Goal: Task Accomplishment & Management: Manage account settings

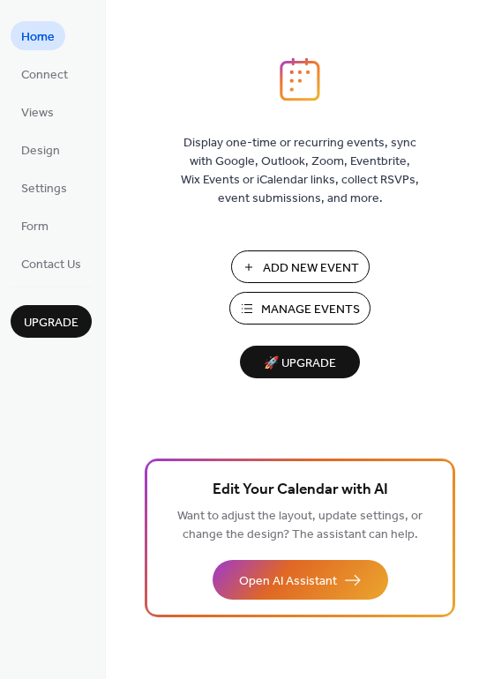
click at [277, 311] on span "Manage Events" at bounding box center [310, 310] width 99 height 19
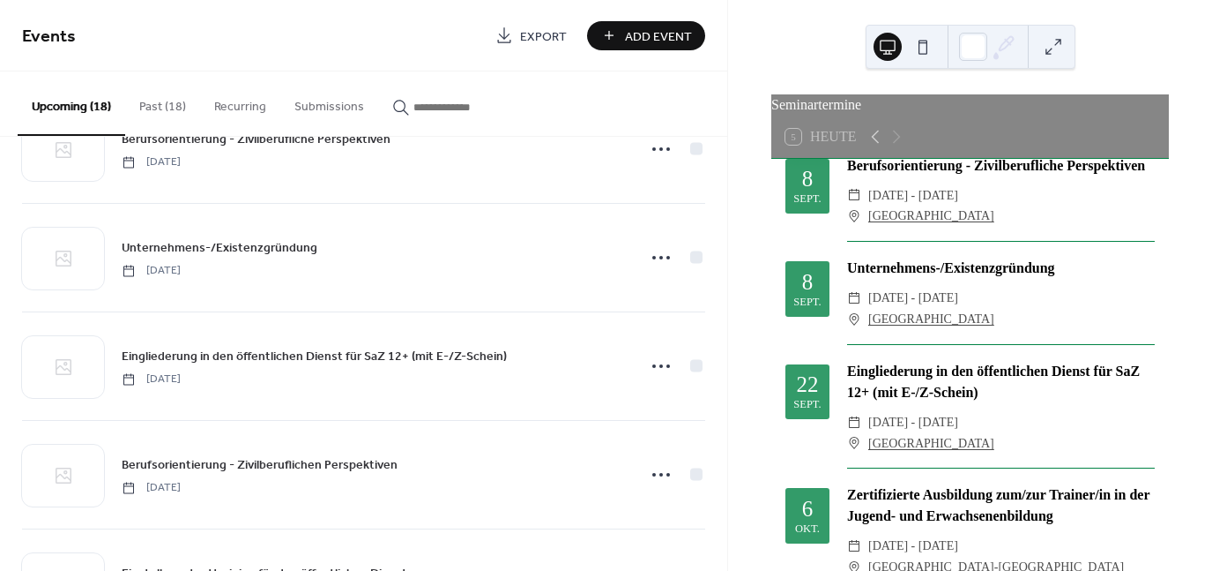
scroll to position [176, 0]
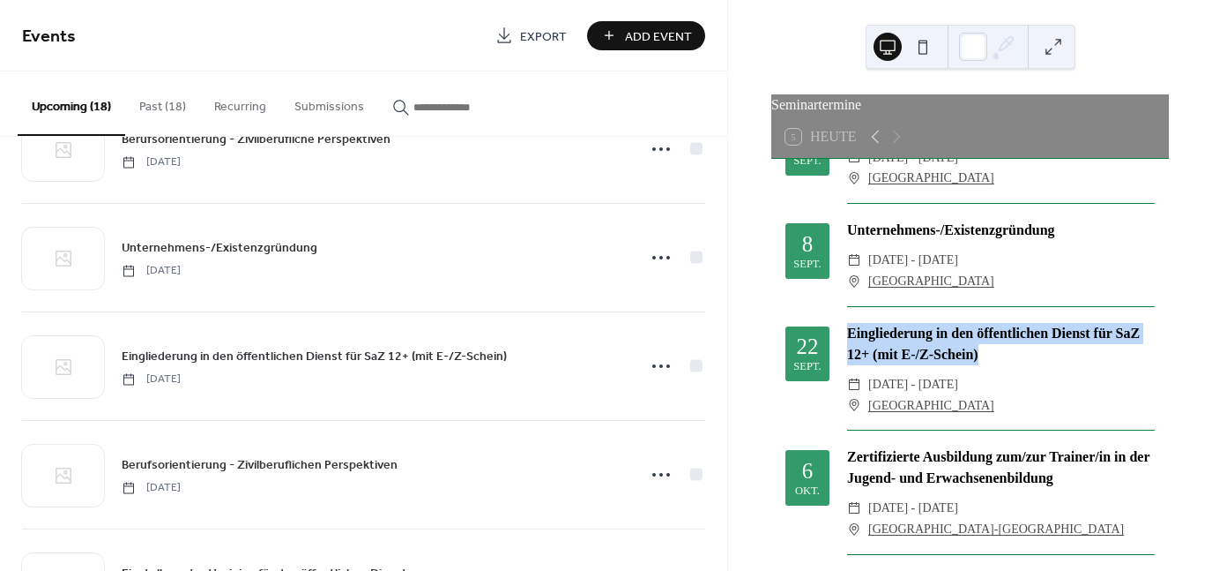
drag, startPoint x: 1064, startPoint y: 387, endPoint x: 847, endPoint y: 368, distance: 218.7
click at [847, 365] on div "Eingliederung in den öffentlichen Dienst für SaZ 12+ (mit E-/Z-Schein)" at bounding box center [1001, 344] width 308 height 42
copy div "Eingliederung in den öffentlichen Dienst für SaZ 12+ (mit E-/Z-Schein)"
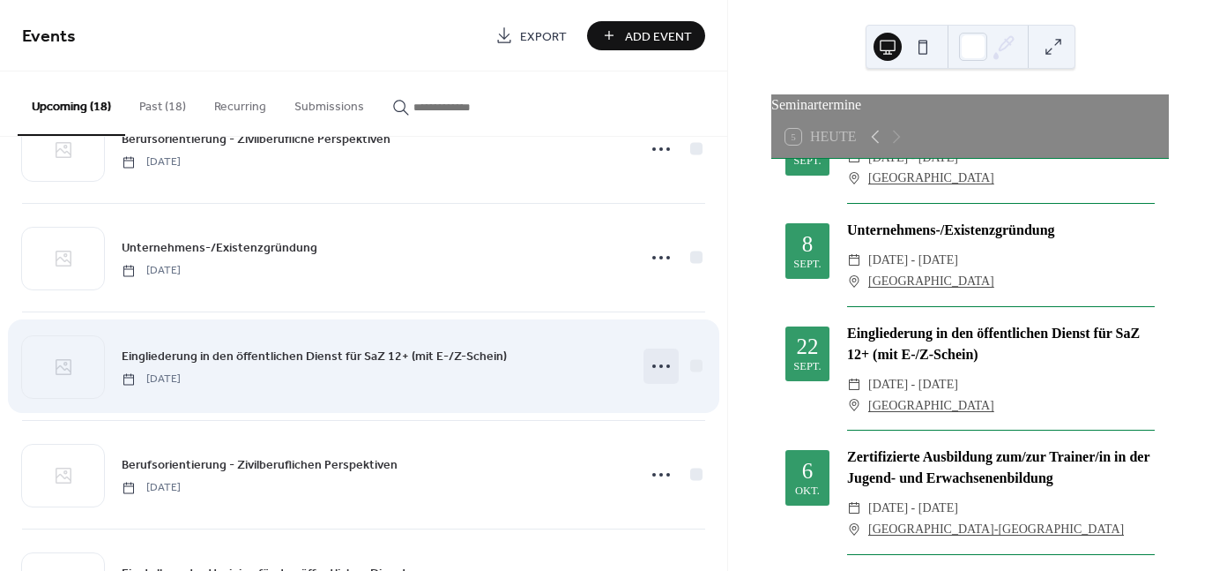
click at [660, 364] on icon at bounding box center [661, 366] width 28 height 28
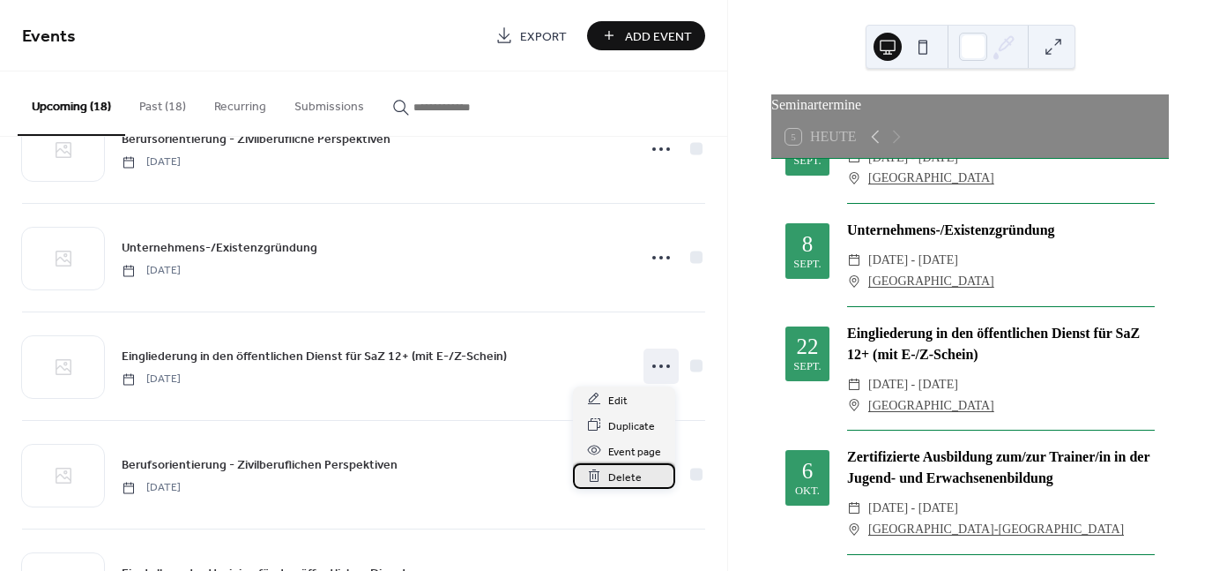
click at [635, 474] on span "Delete" at bounding box center [625, 476] width 34 height 19
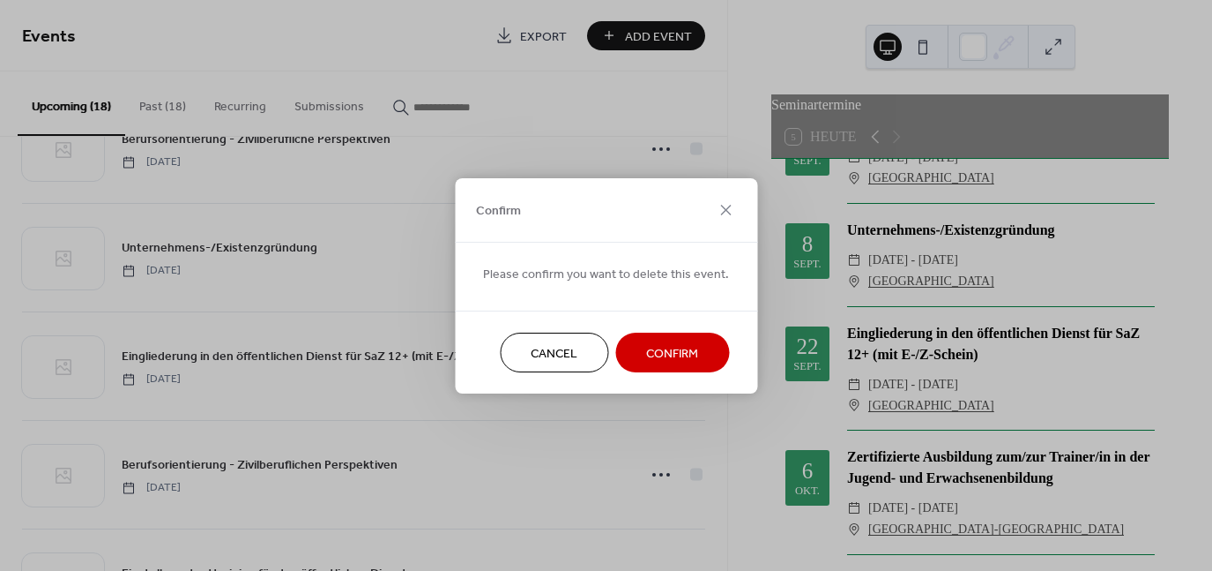
click at [647, 348] on span "Confirm" at bounding box center [672, 353] width 52 height 19
